Goal: Transaction & Acquisition: Purchase product/service

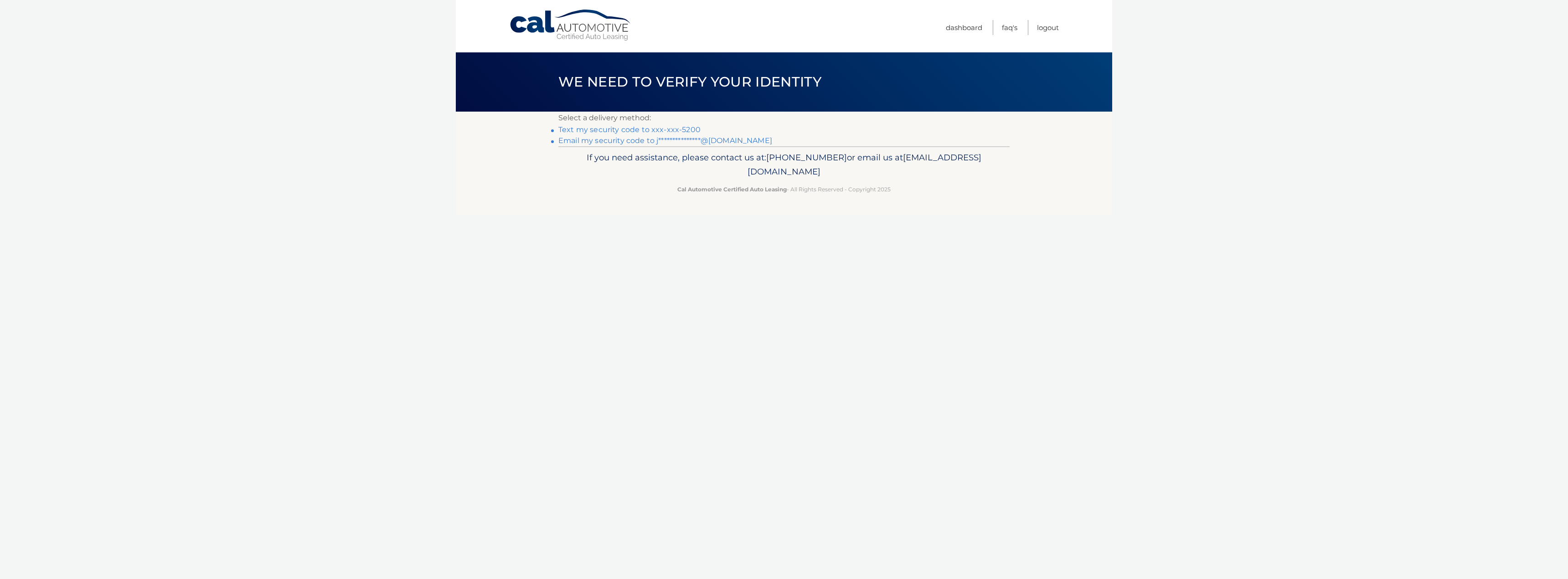
click at [579, 131] on link "Text my security code to xxx-xxx-5200" at bounding box center [629, 130] width 142 height 9
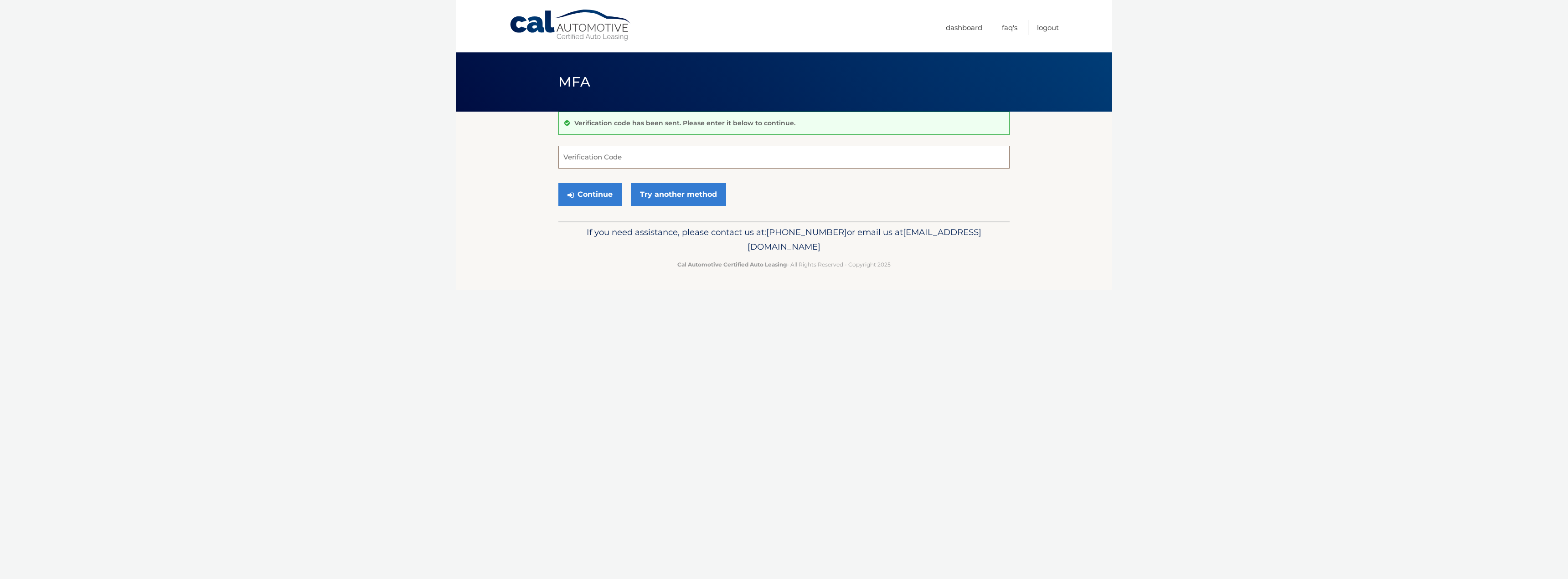
click at [589, 162] on input "Verification Code" at bounding box center [783, 157] width 451 height 23
type input "274452"
click at [598, 198] on button "Continue" at bounding box center [590, 194] width 63 height 23
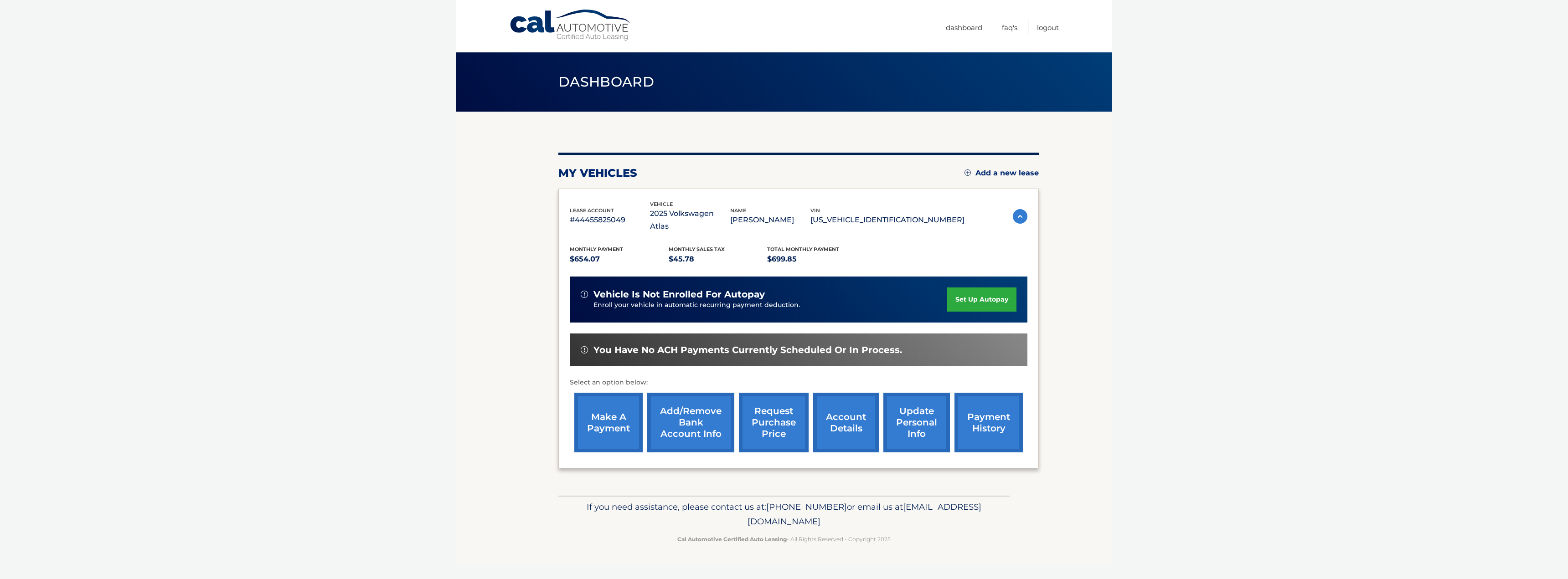
click at [623, 422] on link "make a payment" at bounding box center [609, 422] width 68 height 60
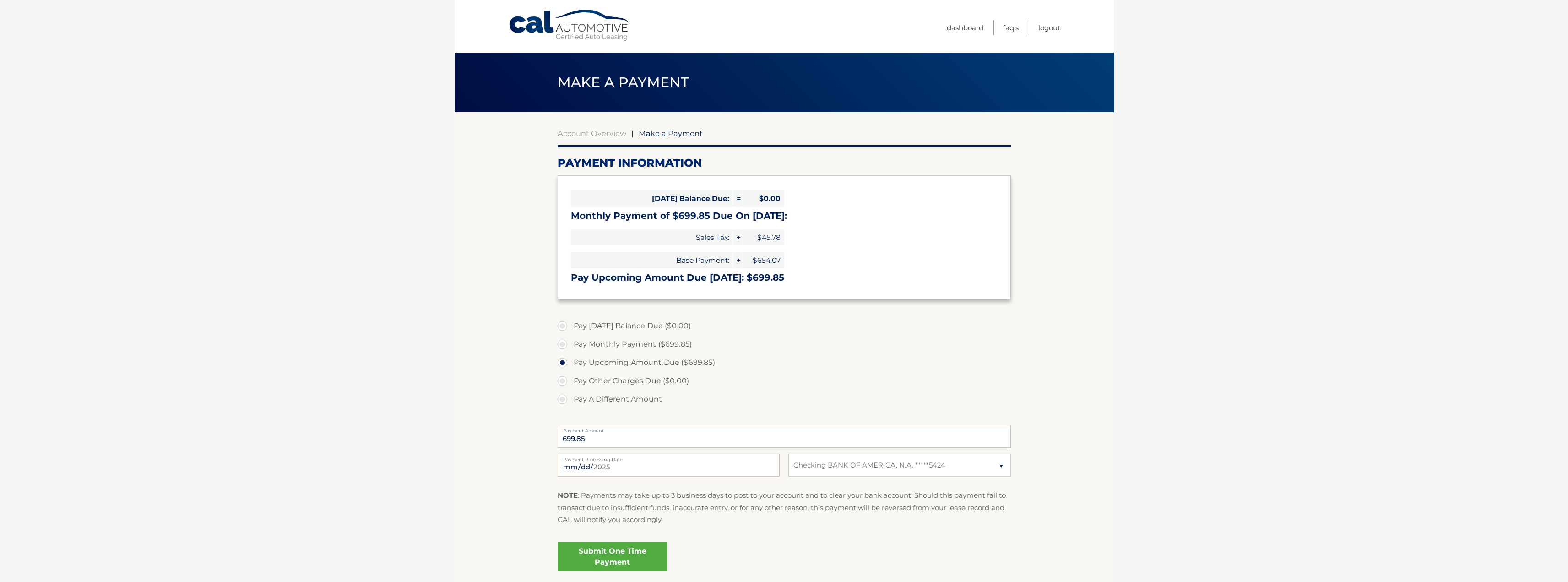
select select "YTc1MWM2YjEtZDI4My00MjdiLTlkMzUtODJjODcyYTgzNmJi"
click at [631, 466] on input "2025-09-03" at bounding box center [668, 465] width 222 height 23
type input "2025-09-07"
click at [605, 555] on link "Submit One Time Payment" at bounding box center [613, 557] width 110 height 29
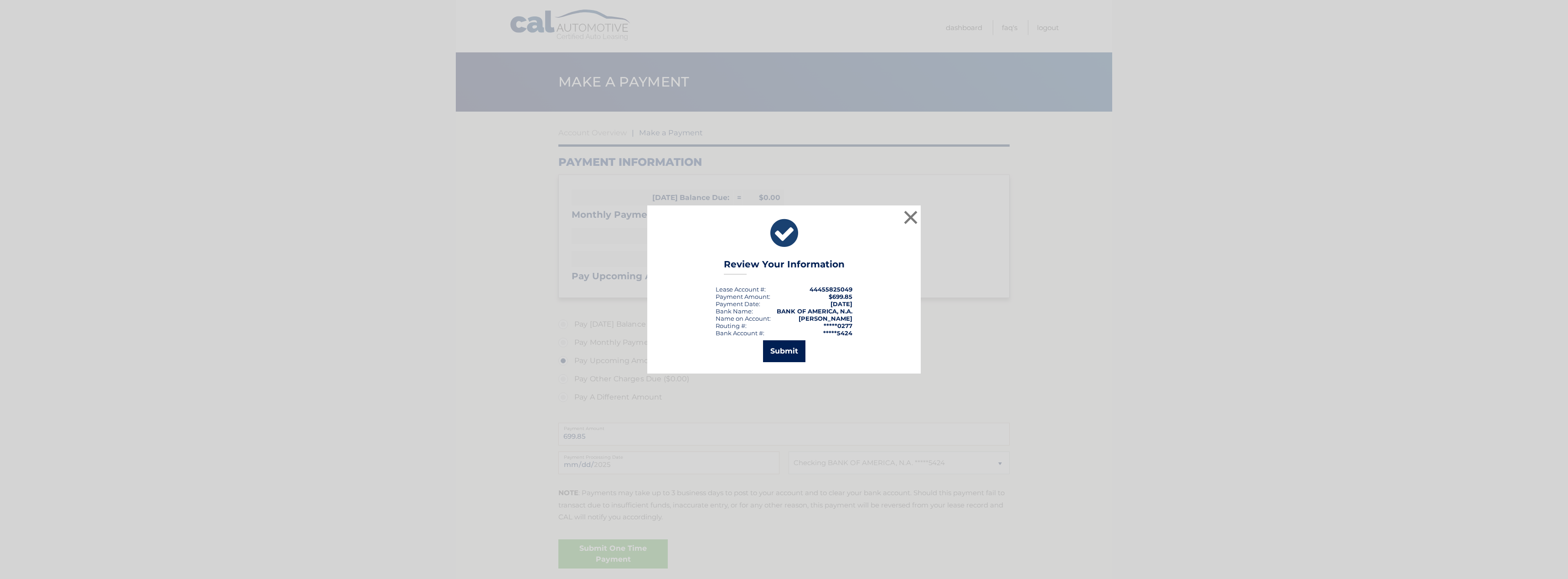
click at [778, 354] on button "Submit" at bounding box center [785, 351] width 43 height 22
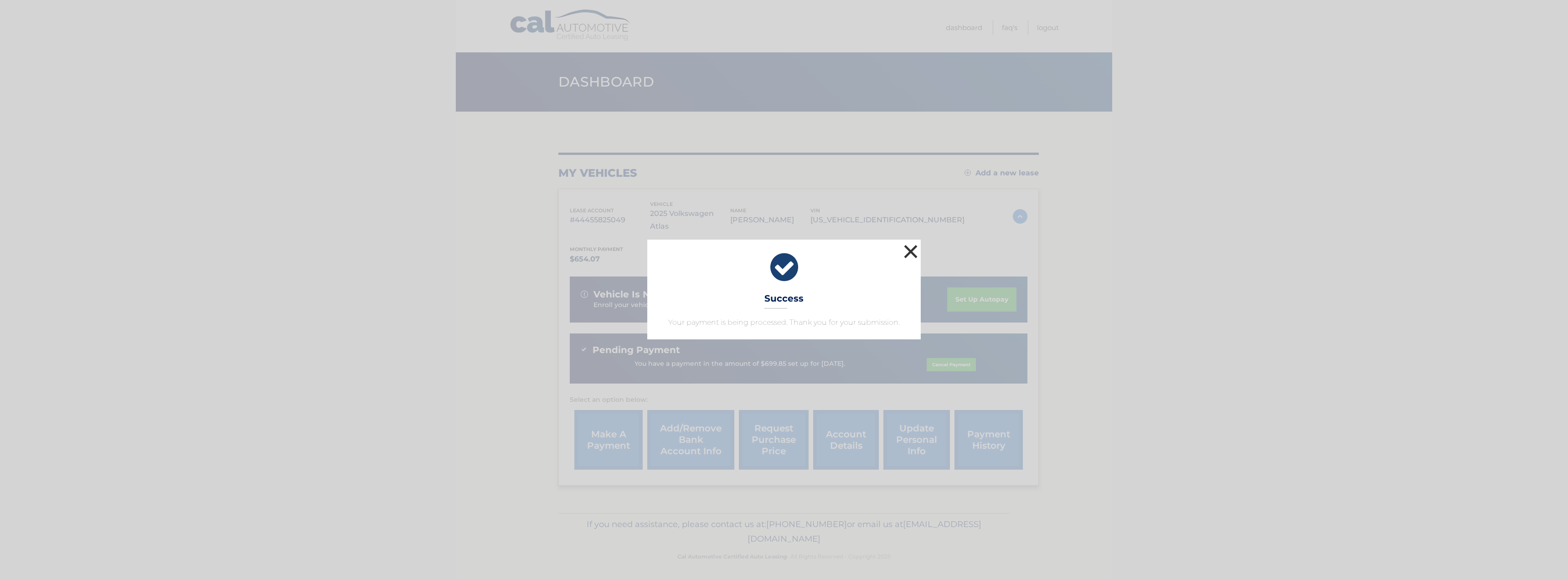
click at [909, 247] on button "×" at bounding box center [911, 251] width 18 height 18
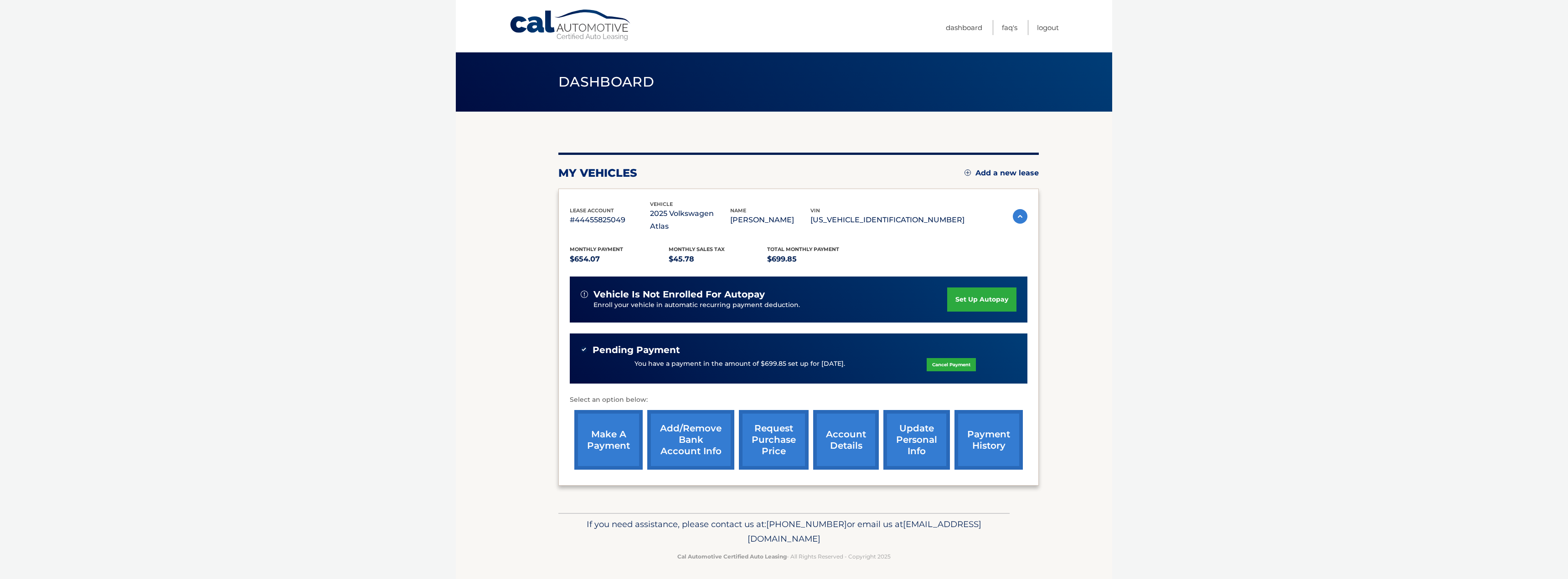
click at [943, 358] on link "Cancel Payment" at bounding box center [951, 365] width 49 height 13
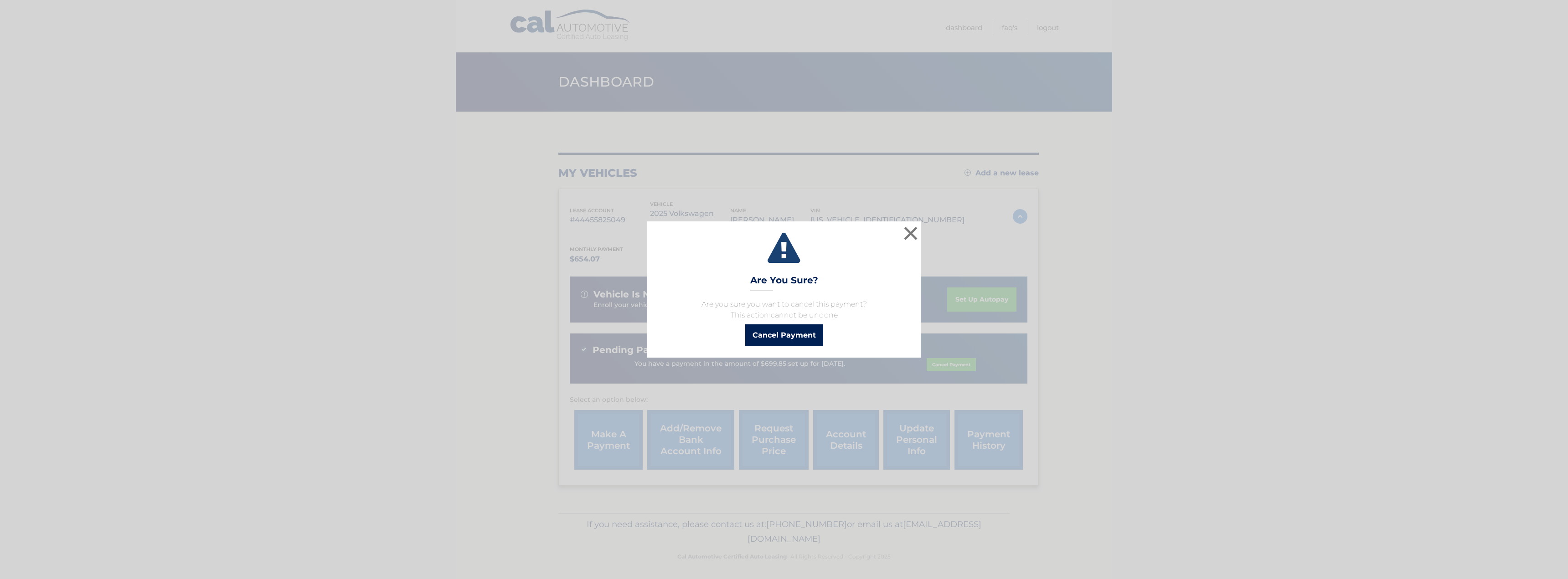
click at [801, 339] on button "Cancel Payment" at bounding box center [784, 335] width 78 height 22
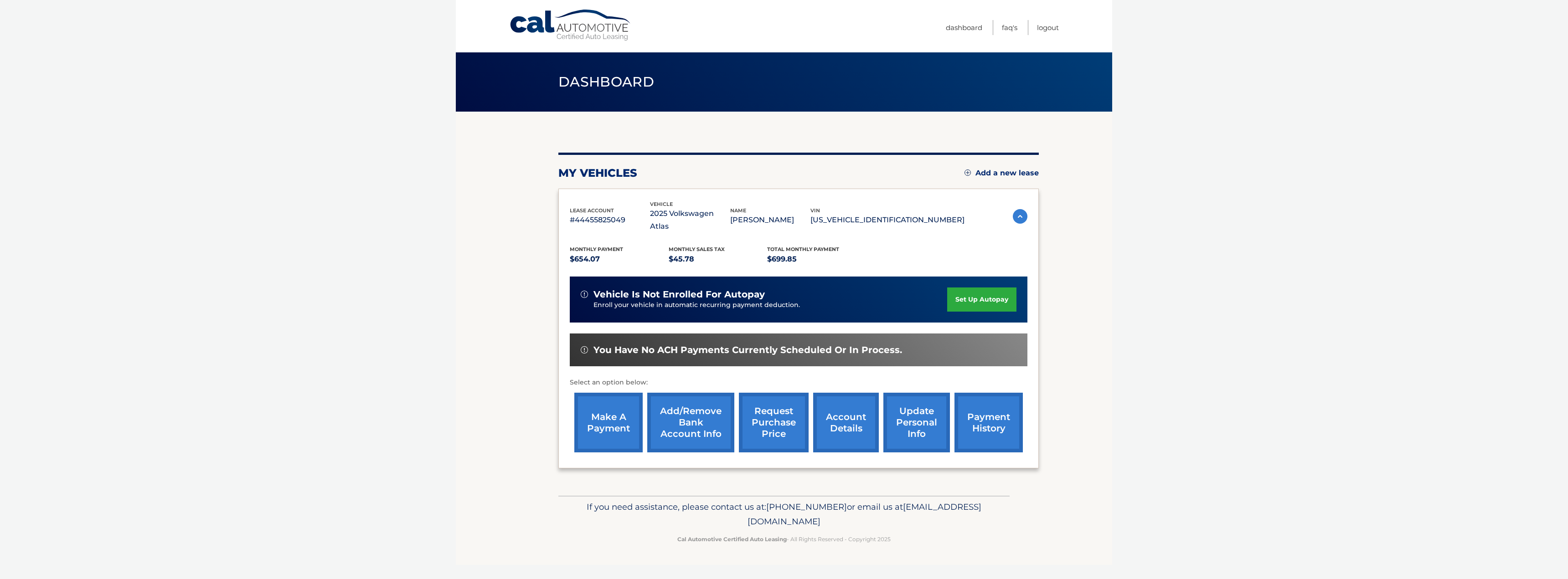
click at [604, 411] on link "make a payment" at bounding box center [609, 422] width 68 height 60
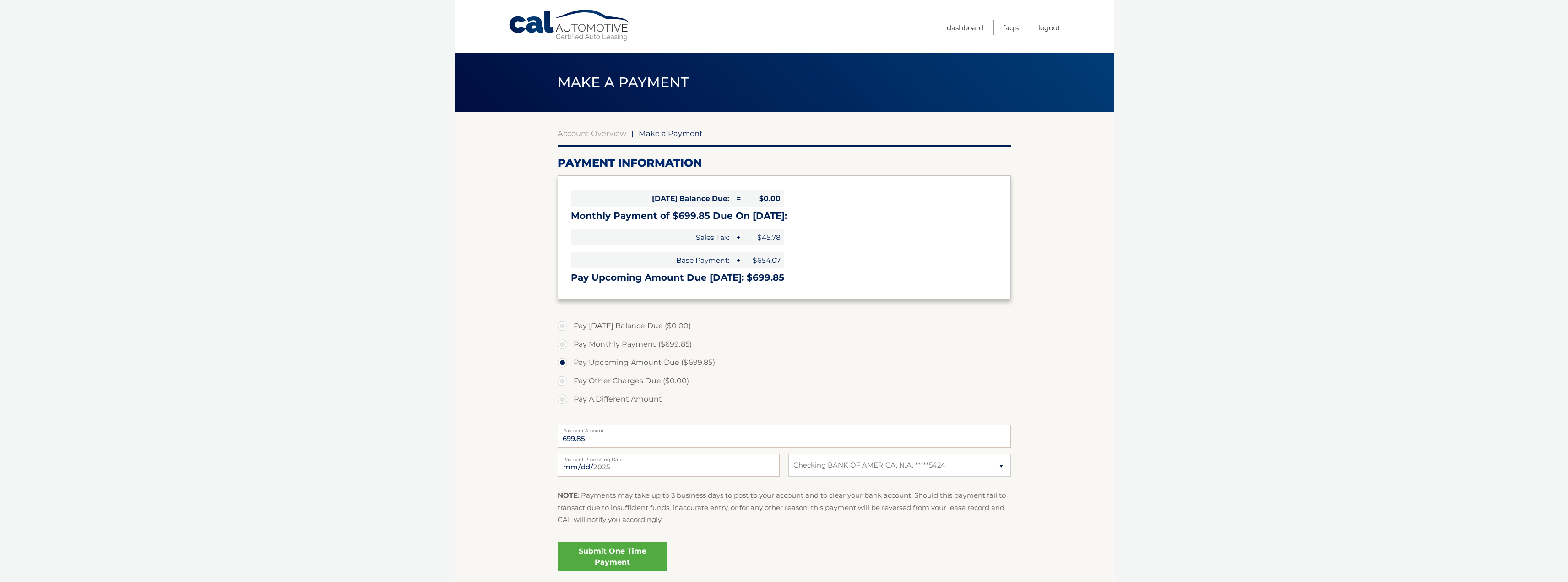
select select "YTc1MWM2YjEtZDI4My00MjdiLTlkMzUtODJjODcyYTgzNmJi"
click at [597, 470] on input "[DATE]" at bounding box center [668, 465] width 222 height 23
type input "[DATE]"
click at [631, 569] on link "Submit One Time Payment" at bounding box center [613, 557] width 110 height 29
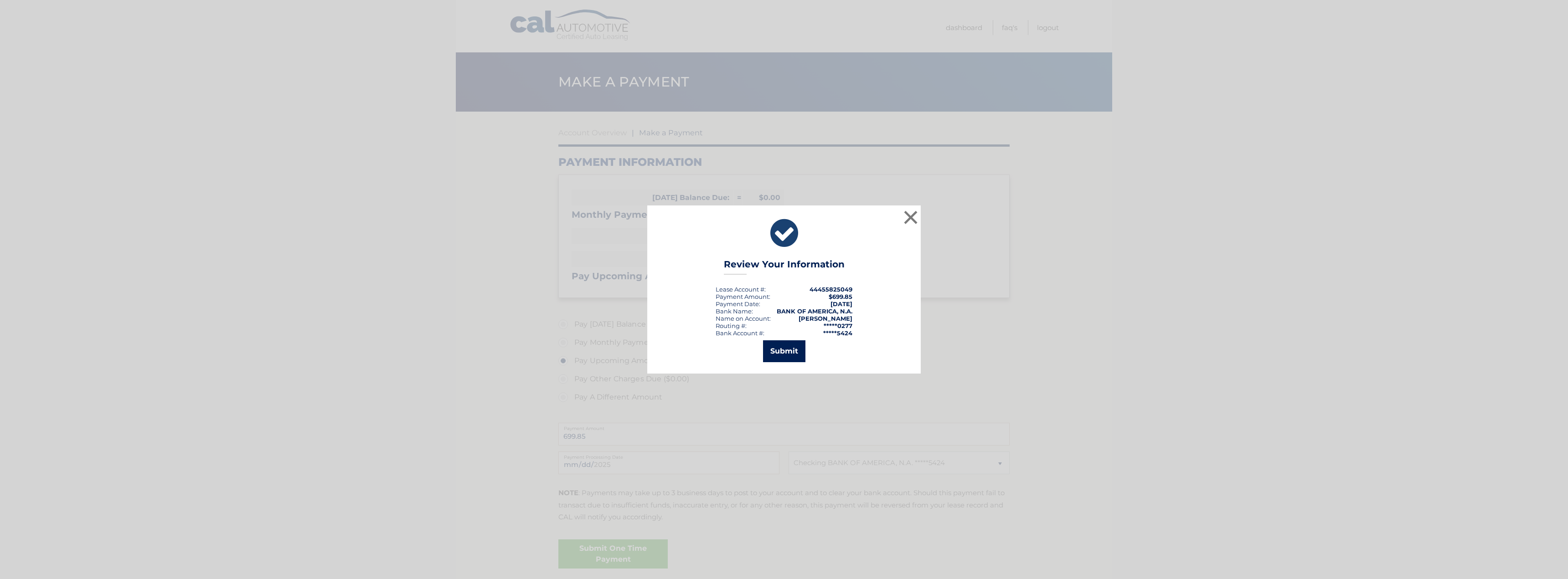
click at [782, 355] on button "Submit" at bounding box center [785, 351] width 43 height 22
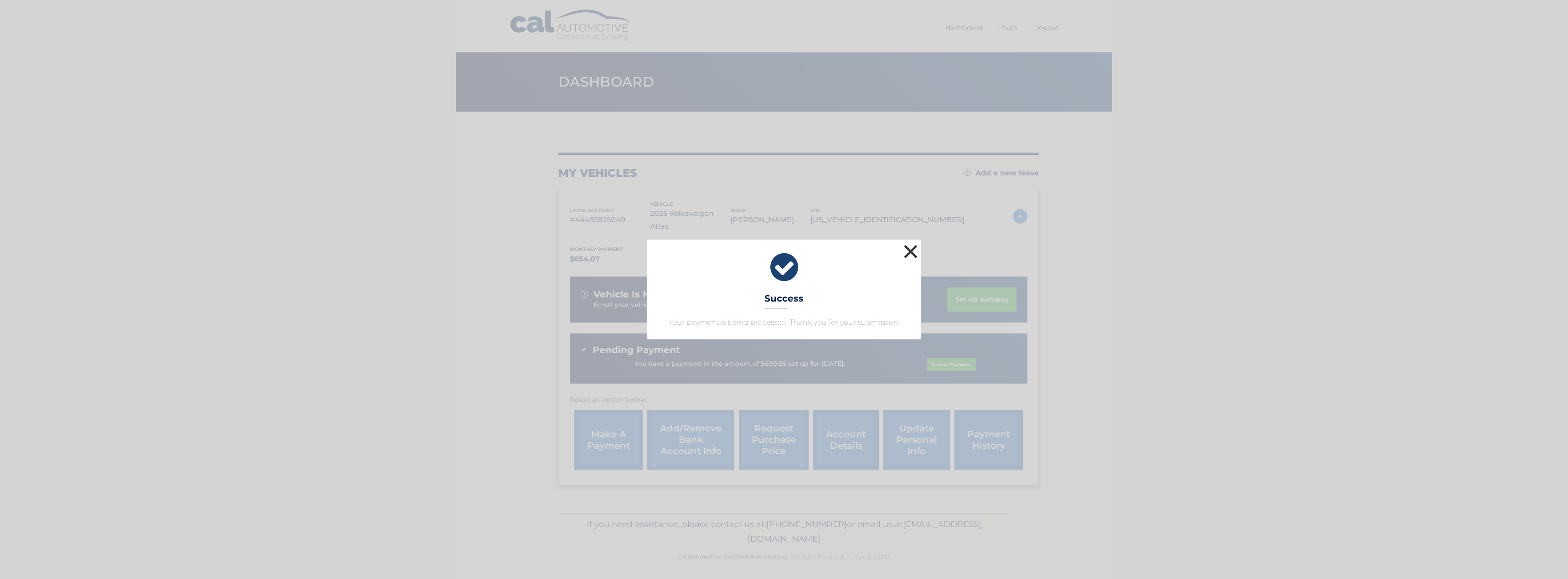
click at [912, 253] on button "×" at bounding box center [911, 251] width 18 height 18
